Goal: Task Accomplishment & Management: Complete application form

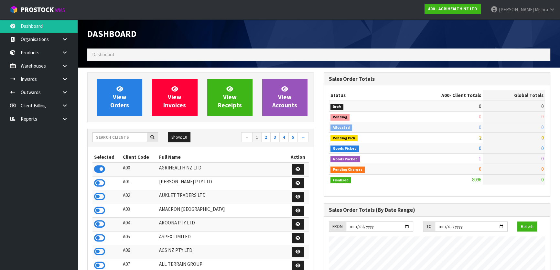
scroll to position [489, 236]
click at [99, 141] on input "text" at bounding box center [120, 137] width 55 height 10
type input "13"
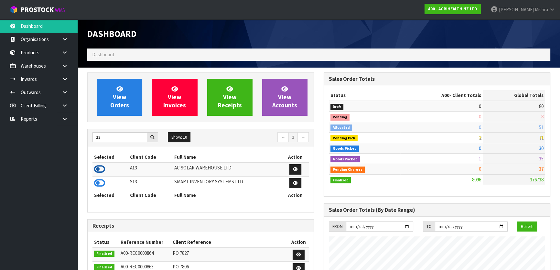
drag, startPoint x: 101, startPoint y: 168, endPoint x: 109, endPoint y: 117, distance: 52.1
click at [100, 168] on icon at bounding box center [99, 169] width 11 height 10
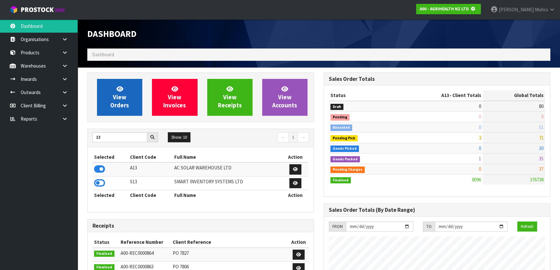
scroll to position [403, 236]
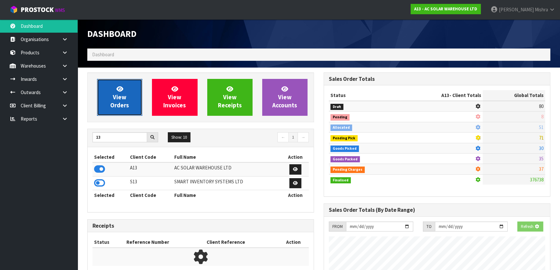
click at [117, 95] on span "View Orders" at bounding box center [119, 97] width 19 height 24
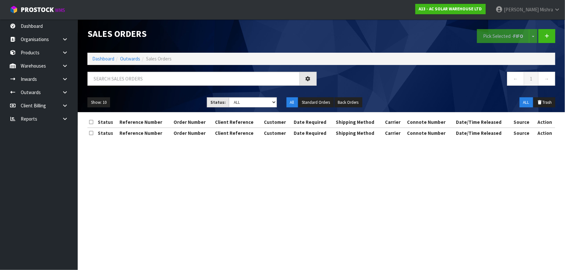
click at [63, 79] on div "Sales Orders Pick Selected - FIFO Split button! FIFO - First In First Out FEFO …" at bounding box center [282, 75] width 565 height 150
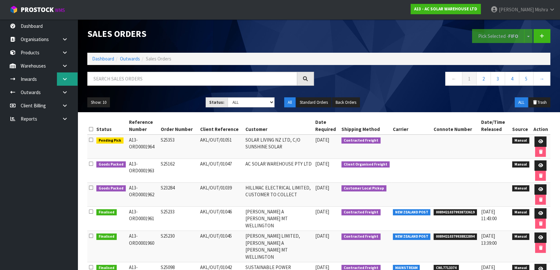
click at [66, 78] on icon at bounding box center [65, 79] width 6 height 5
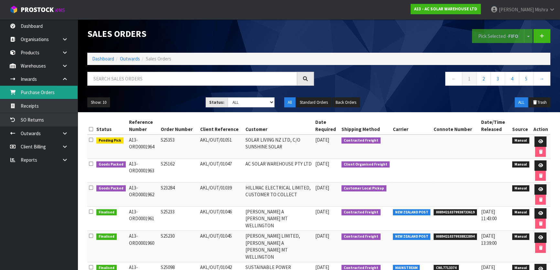
click at [45, 93] on link "Purchase Orders" at bounding box center [39, 92] width 78 height 13
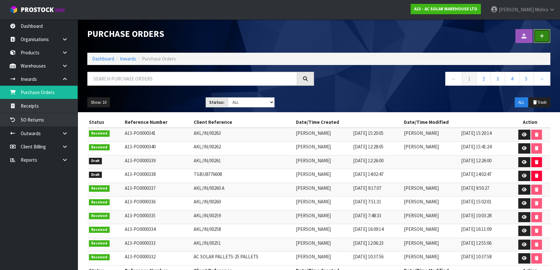
click at [542, 30] on link at bounding box center [542, 36] width 17 height 14
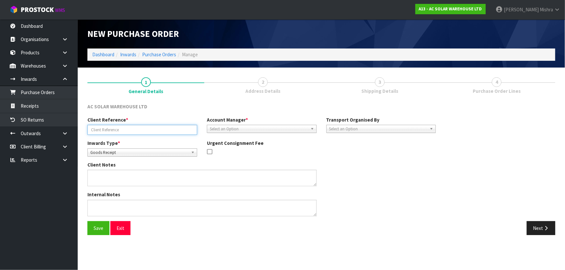
click at [158, 132] on input "text" at bounding box center [142, 130] width 110 height 10
paste input "AKL/IN/00265"
type input "AKL/IN/00265"
click at [258, 131] on span "Select an Option" at bounding box center [259, 129] width 98 height 8
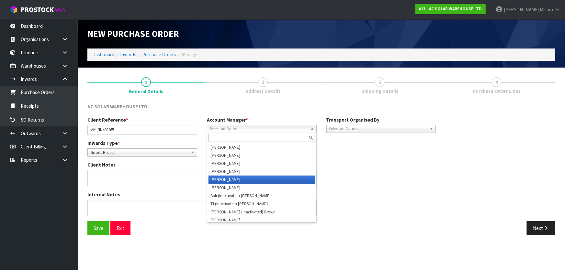
click at [255, 177] on li "[PERSON_NAME]" at bounding box center [261, 180] width 106 height 8
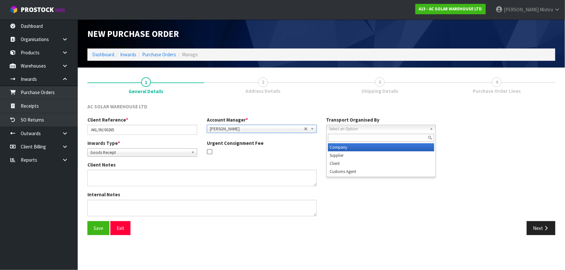
click at [343, 126] on span "Select an Option" at bounding box center [378, 129] width 98 height 8
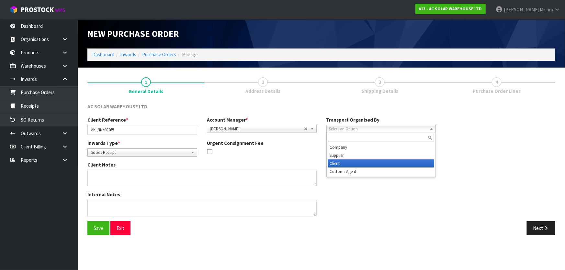
click at [346, 160] on li "Client" at bounding box center [381, 164] width 106 height 8
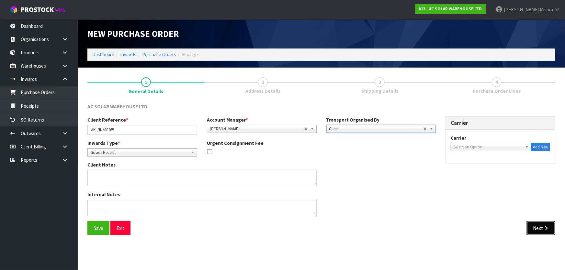
click at [544, 230] on icon "button" at bounding box center [546, 228] width 6 height 5
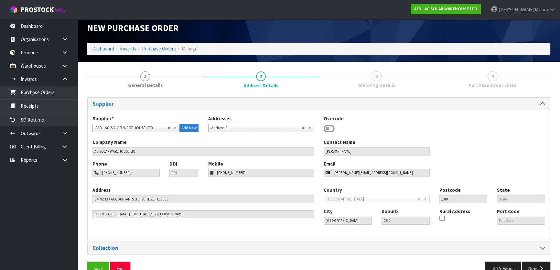
scroll to position [21, 0]
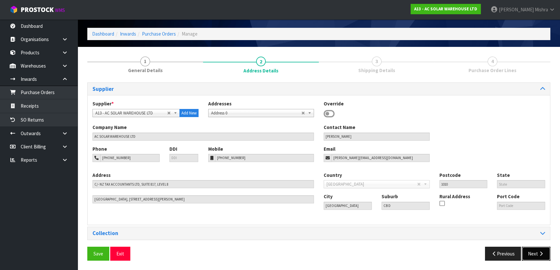
click at [537, 256] on button "Next" at bounding box center [536, 254] width 28 height 14
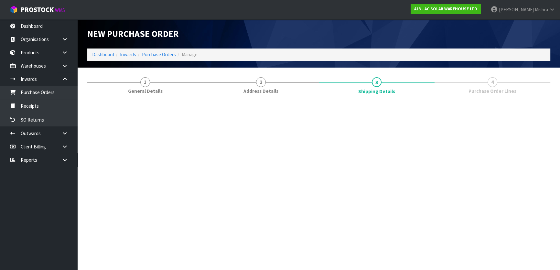
scroll to position [0, 0]
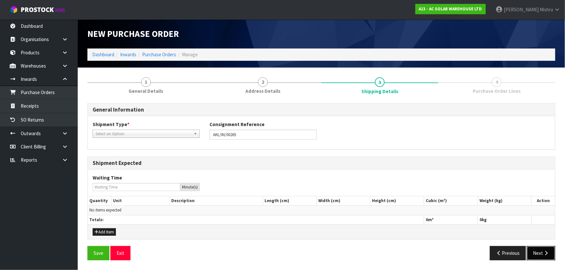
click at [537, 255] on button "Next" at bounding box center [540, 253] width 28 height 14
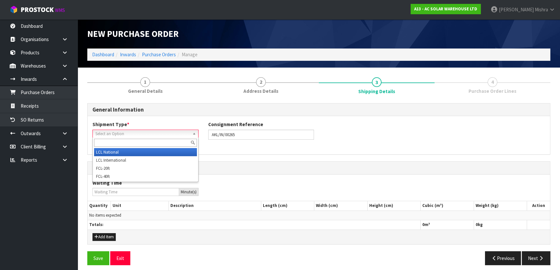
click at [124, 133] on span "Select an Option" at bounding box center [142, 134] width 94 height 8
click at [123, 151] on li "LCL National" at bounding box center [145, 152] width 103 height 8
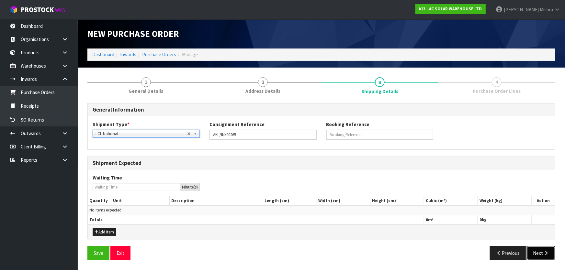
click at [538, 252] on button "Next" at bounding box center [540, 253] width 28 height 14
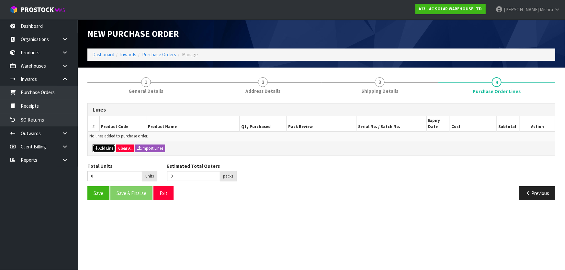
click at [99, 145] on button "Add Line" at bounding box center [104, 149] width 23 height 8
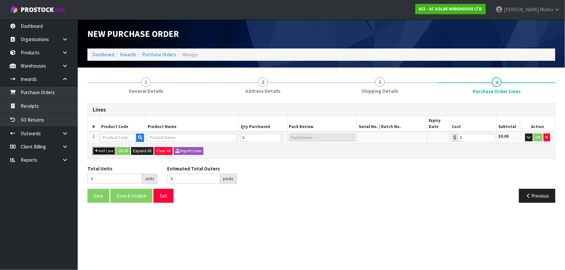
click at [97, 149] on icon "button" at bounding box center [96, 151] width 4 height 4
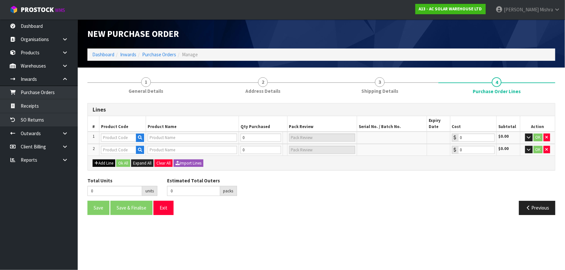
click at [97, 149] on td "2" at bounding box center [94, 150] width 12 height 12
click at [109, 136] on input "text" at bounding box center [118, 138] width 35 height 8
type input "4421"
type input "SG110CX-P2 SUNGROW 110KW P2 THREE PHASE INVERTER- 12 MPPTS WITH WIFI DONGLE"
type input "0.00"
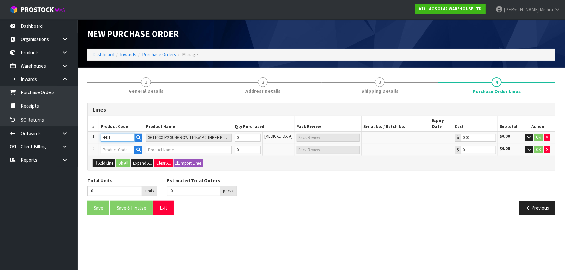
type input "4421"
click at [110, 150] on input "text" at bounding box center [118, 150] width 34 height 8
type input "4423"
type input "SUNGROW PROTECTION COVER SG110CX-P2 SG110CX-P2 COVER"
type input "0.00"
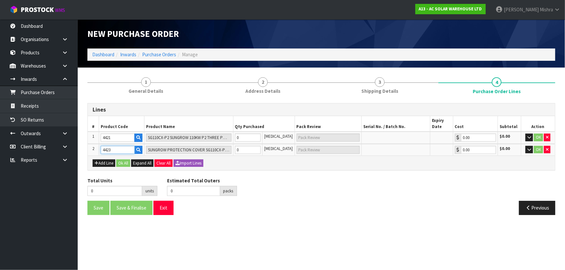
type input "4423"
click at [100, 158] on div "Add Line Ok All Expand All Clear All Import Lines" at bounding box center [321, 163] width 467 height 15
click at [102, 161] on button "Add Line" at bounding box center [104, 164] width 23 height 8
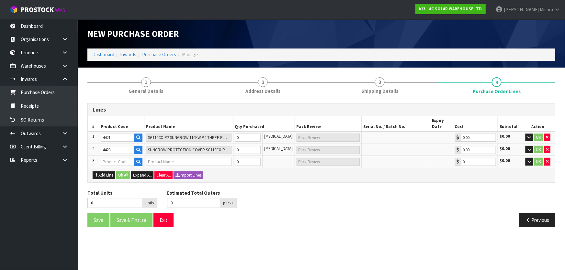
click at [102, 166] on td at bounding box center [121, 162] width 45 height 12
click at [104, 175] on button "Add Line" at bounding box center [104, 175] width 23 height 8
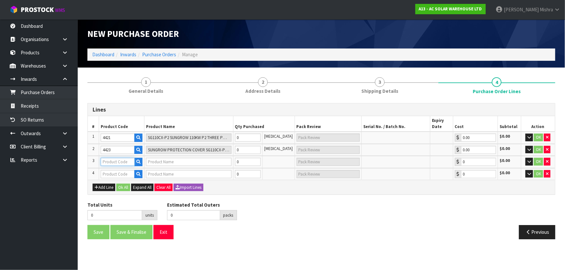
click at [109, 164] on input "text" at bounding box center [118, 162] width 34 height 8
type input "3682"
type input "SUNGROW 6KW SINGLE PHASE HYBRID STORAGE INVERTER ADA VERSION - SUITS SUNGROW BA…"
type input "0.00"
type input "3682"
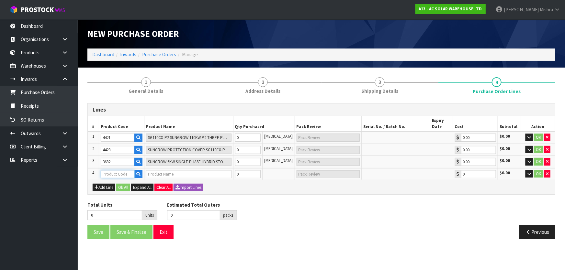
click at [113, 174] on input "text" at bounding box center [118, 174] width 34 height 8
type input "1564"
type input "SG5.0RS-ADA SUNGROW G3 5KW SINGLE PHASE INVERTER-TRIPLE MPPT WITH [PERSON_NAME]"
type input "0.00"
type input "1564"
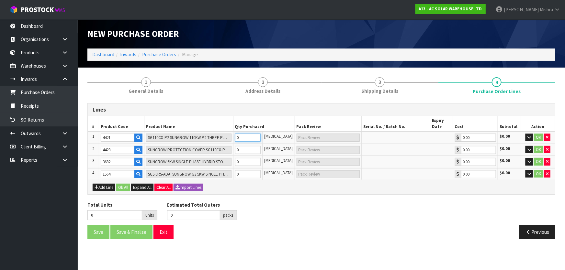
drag, startPoint x: 258, startPoint y: 136, endPoint x: 229, endPoint y: 142, distance: 29.7
click at [229, 142] on tr "1 4421 SG110CX-P2 SUNGROW 110KW P2 THREE PHASE INVERTER- 12 MPPTS WITH WIFI DON…" at bounding box center [321, 138] width 467 height 12
type input "5"
type input "52"
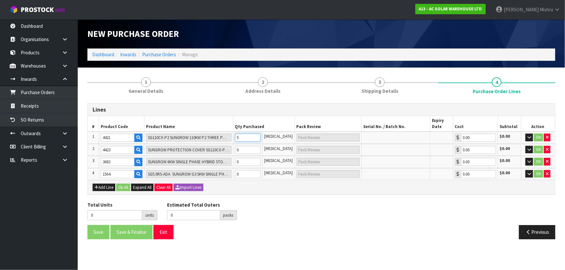
type input "52 PLT"
click at [211, 137] on tr "1 4421 SG110CX-P2 SUNGROW 110KW P2 THREE PHASE INVERTER- 12 MPPTS WITH WIFI DON…" at bounding box center [321, 138] width 467 height 12
type input "2"
type input "2 PLT"
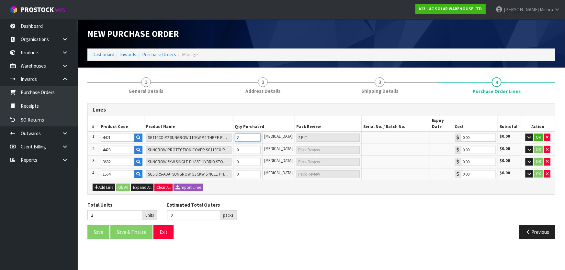
type input "2"
type input "4"
type input "2"
type input "2 [MEDICAL_DATA]"
click at [231, 150] on tr "2 4423 SUNGROW PROTECTION COVER SG110CX-P2 SG110CX-P2 COVER 2 [MEDICAL_DATA] 2 …" at bounding box center [321, 150] width 467 height 12
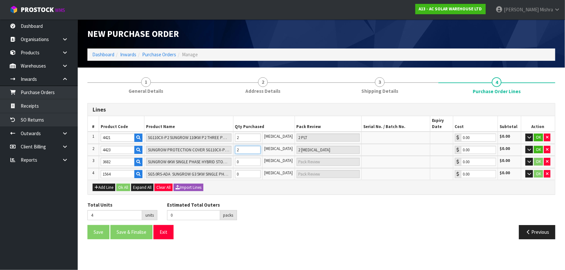
type input "2"
drag, startPoint x: 257, startPoint y: 162, endPoint x: 241, endPoint y: 164, distance: 16.0
click at [238, 162] on td "0" at bounding box center [247, 162] width 29 height 12
type input "6"
type input "2"
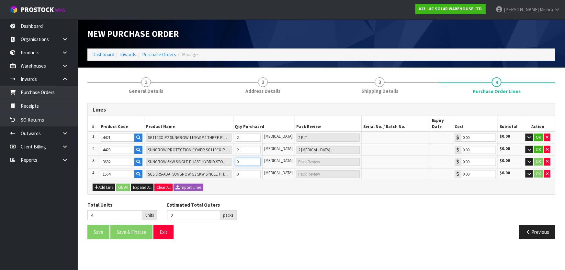
type input "2"
type input "2 CTN"
type input "2"
drag, startPoint x: 249, startPoint y: 175, endPoint x: 239, endPoint y: 179, distance: 10.8
click at [239, 179] on div "Lines # Product Code Product Name Qty Purchased Pack Review Serial No. / Batch …" at bounding box center [321, 149] width 468 height 92
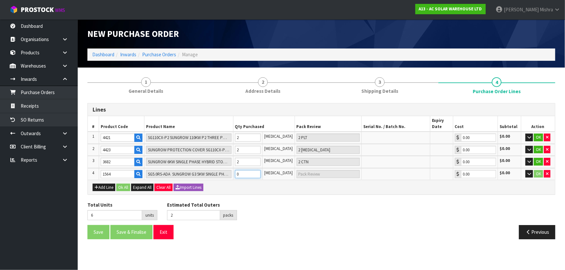
type input "7"
type input "3"
type input "1"
type input "1 CTN"
type input "1"
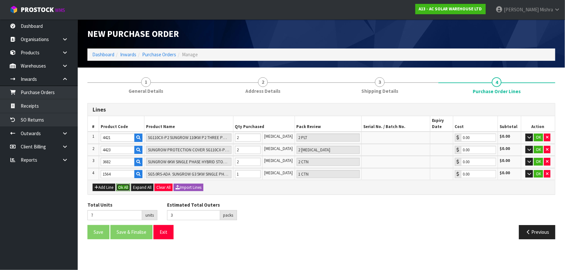
click at [121, 186] on button "Ok All" at bounding box center [123, 188] width 14 height 8
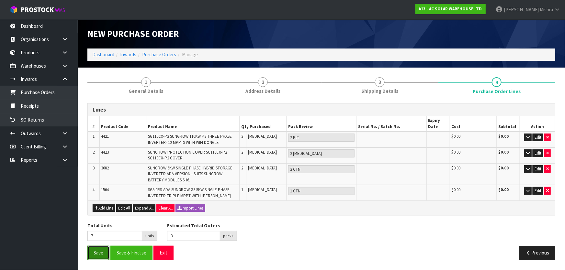
click at [94, 256] on button "Save" at bounding box center [98, 253] width 22 height 14
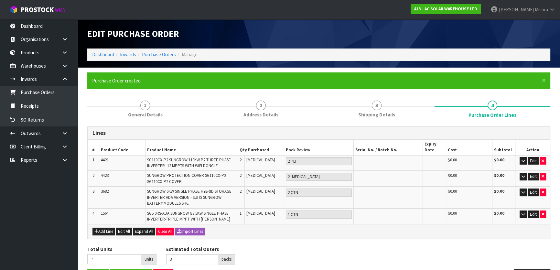
type input "0"
